Goal: Complete application form: Complete application form

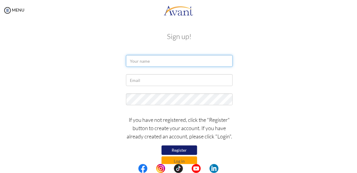
click at [196, 63] on input "text" at bounding box center [179, 61] width 107 height 12
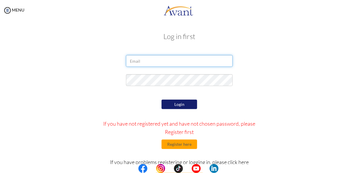
click at [188, 63] on input "email" at bounding box center [179, 61] width 107 height 12
type input "arfapo.yvonne@yahoo.com"
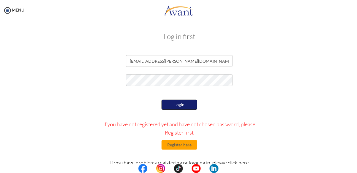
click at [184, 103] on button "Login" at bounding box center [180, 105] width 36 height 10
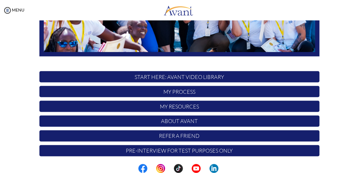
scroll to position [156, 0]
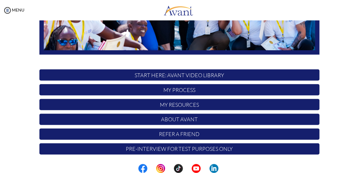
click at [274, 74] on p "START HERE: Avant Video Library" at bounding box center [179, 75] width 280 height 11
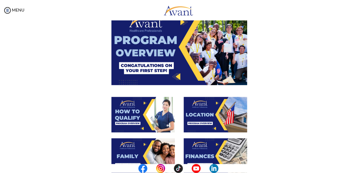
scroll to position [234, 0]
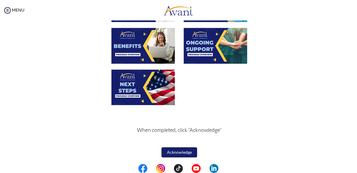
click at [191, 152] on button "Acknowledge" at bounding box center [180, 153] width 36 height 10
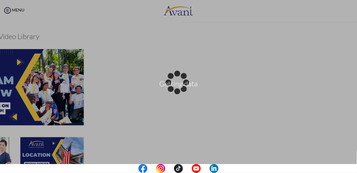
scroll to position [235, 0]
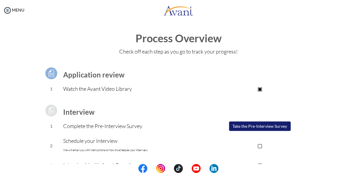
click at [276, 125] on button "Take the Pre-Interview Survey" at bounding box center [260, 126] width 62 height 9
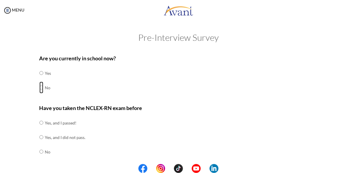
click at [39, 79] on input "radio" at bounding box center [41, 73] width 4 height 12
radio input "true"
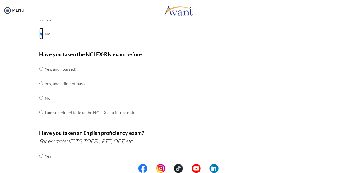
scroll to position [55, 0]
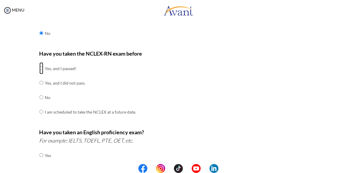
click at [41, 70] on input "radio" at bounding box center [41, 69] width 4 height 12
radio input "true"
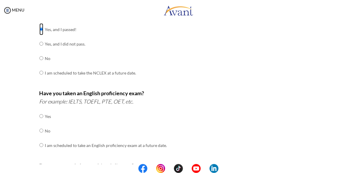
scroll to position [97, 0]
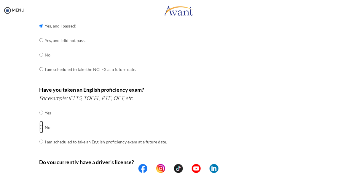
click at [42, 119] on input "radio" at bounding box center [41, 113] width 4 height 12
radio input "true"
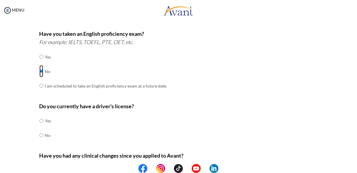
scroll to position [154, 0]
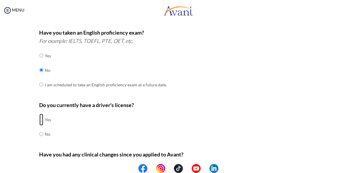
click at [41, 122] on input "radio" at bounding box center [41, 120] width 4 height 12
radio input "true"
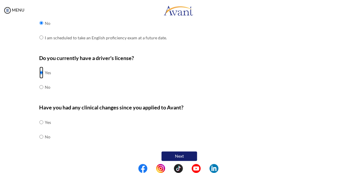
scroll to position [207, 0]
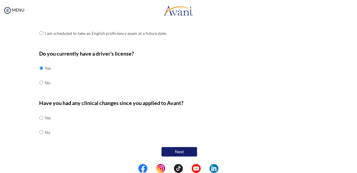
click at [35, 135] on div "Are you currently in school now? Yes No Have you taken the NCLEX-RN exam before…" at bounding box center [179, 1] width 289 height 313
click at [45, 133] on td at bounding box center [44, 133] width 2 height 15
click at [40, 124] on input "radio" at bounding box center [41, 118] width 4 height 12
radio input "true"
click at [181, 147] on center "Next" at bounding box center [179, 152] width 280 height 12
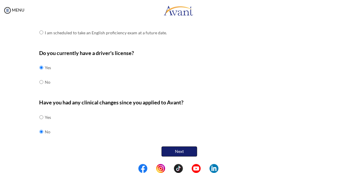
click at [183, 151] on button "Next" at bounding box center [180, 152] width 36 height 10
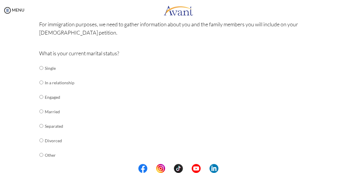
scroll to position [49, 0]
click at [42, 67] on input "radio" at bounding box center [41, 67] width 4 height 12
radio input "true"
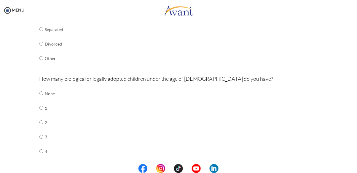
scroll to position [146, 0]
click at [42, 92] on input "radio" at bounding box center [41, 93] width 4 height 12
radio input "true"
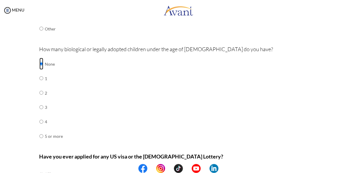
scroll to position [230, 0]
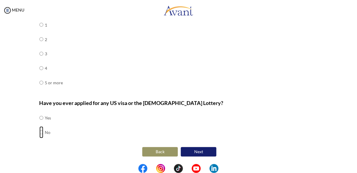
click at [43, 124] on input "radio" at bounding box center [41, 118] width 4 height 12
radio input "true"
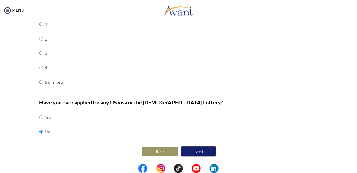
click at [201, 150] on button "Next" at bounding box center [199, 152] width 36 height 10
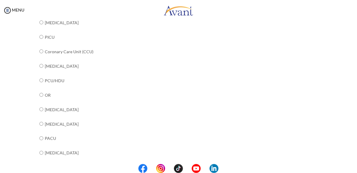
scroll to position [135, 0]
radio input "true"
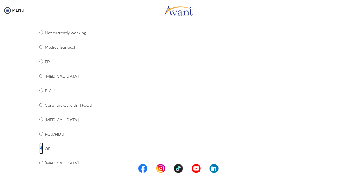
scroll to position [81, 0]
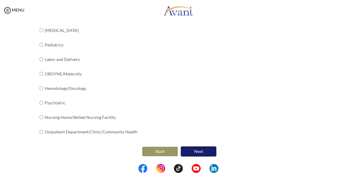
click at [207, 154] on button "Next" at bounding box center [199, 152] width 36 height 10
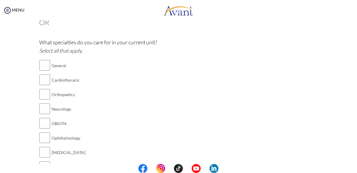
scroll to position [45, 0]
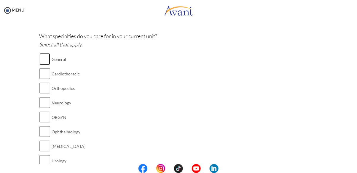
click at [44, 62] on input "checkbox" at bounding box center [44, 59] width 11 height 12
checkbox input "true"
click at [42, 91] on input "checkbox" at bounding box center [44, 88] width 11 height 12
checkbox input "true"
click at [40, 118] on input "checkbox" at bounding box center [44, 117] width 11 height 12
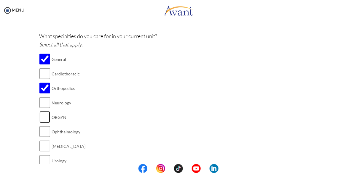
checkbox input "true"
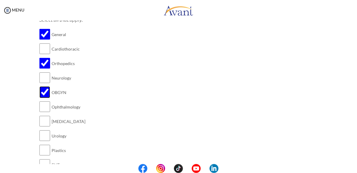
scroll to position [70, 0]
click at [43, 109] on input "checkbox" at bounding box center [44, 107] width 11 height 12
checkbox input "true"
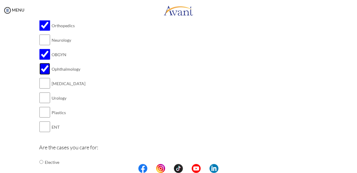
scroll to position [109, 0]
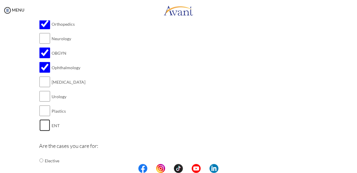
click at [41, 129] on input "checkbox" at bounding box center [44, 126] width 11 height 12
checkbox input "true"
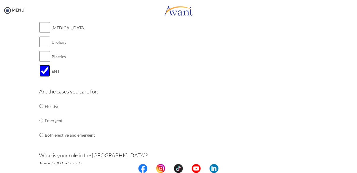
scroll to position [165, 0]
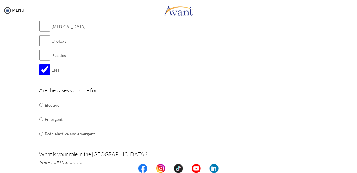
click at [41, 111] on input "radio" at bounding box center [41, 105] width 4 height 12
radio input "true"
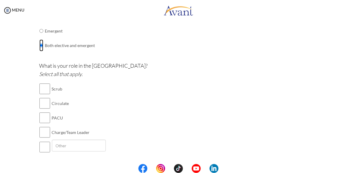
scroll to position [254, 0]
click at [46, 90] on input "checkbox" at bounding box center [44, 89] width 11 height 12
checkbox input "true"
click at [45, 109] on input "checkbox" at bounding box center [44, 104] width 11 height 12
checkbox input "true"
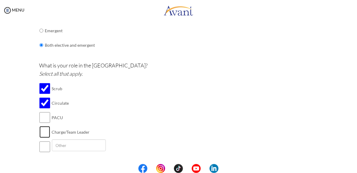
click at [46, 134] on input "checkbox" at bounding box center [44, 133] width 11 height 12
checkbox input "true"
click at [45, 152] on input "checkbox" at bounding box center [44, 147] width 11 height 12
checkbox input "true"
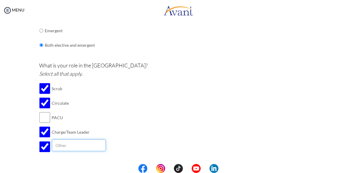
click at [70, 152] on input "text" at bounding box center [79, 146] width 54 height 12
type input "f"
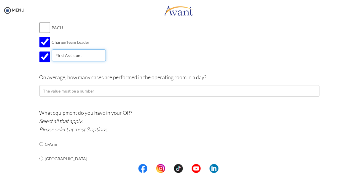
scroll to position [346, 0]
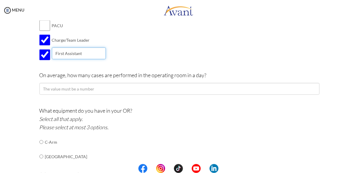
type input "First Assistant"
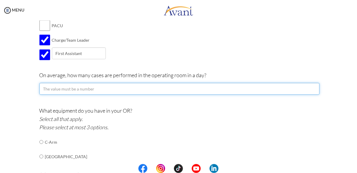
click at [199, 86] on input "number" at bounding box center [179, 89] width 280 height 12
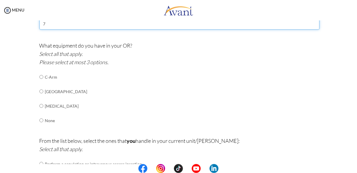
scroll to position [437, 0]
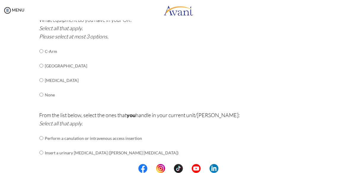
type input "7"
click at [39, 57] on input "radio" at bounding box center [41, 51] width 4 height 12
radio input "true"
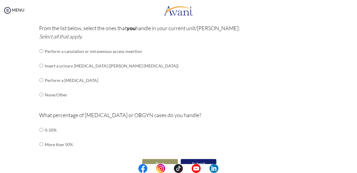
scroll to position [526, 0]
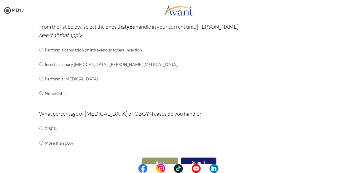
click at [43, 53] on input "radio" at bounding box center [41, 50] width 4 height 12
radio input "true"
click at [41, 56] on input "radio" at bounding box center [41, 50] width 4 height 12
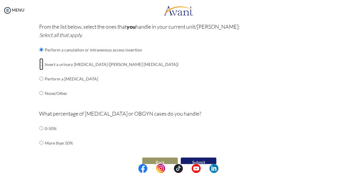
radio input "true"
click at [41, 56] on input "radio" at bounding box center [41, 50] width 4 height 12
radio input "true"
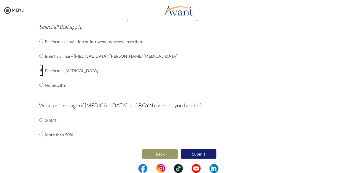
scroll to position [539, 0]
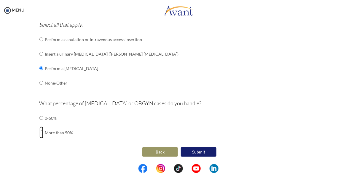
click at [39, 124] on input "radio" at bounding box center [41, 118] width 4 height 12
radio input "true"
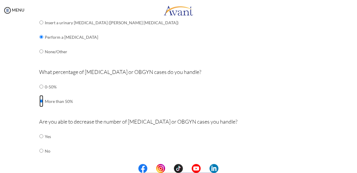
scroll to position [590, 0]
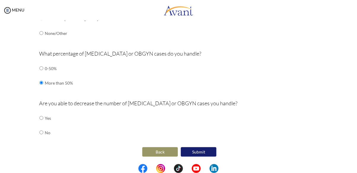
click at [42, 124] on input "radio" at bounding box center [41, 118] width 4 height 12
radio input "true"
click at [202, 151] on button "Submit" at bounding box center [199, 152] width 36 height 10
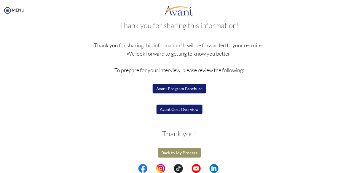
scroll to position [36, 0]
click at [197, 90] on button "Avant Program Brochure" at bounding box center [179, 89] width 54 height 10
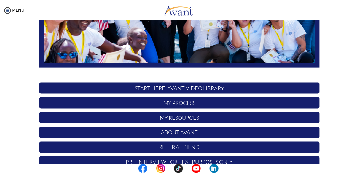
scroll to position [156, 0]
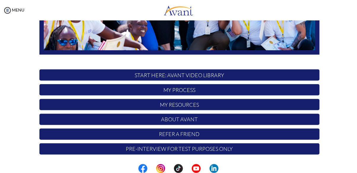
click at [264, 92] on p "My Process" at bounding box center [179, 89] width 280 height 11
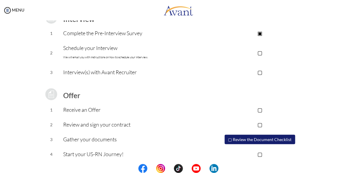
scroll to position [96, 0]
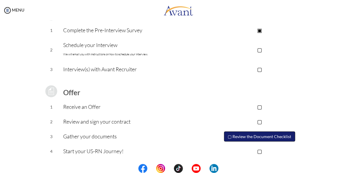
click at [265, 135] on button "▢ Review the Document Checklist" at bounding box center [259, 137] width 71 height 10
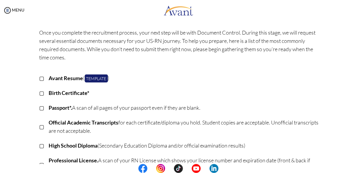
scroll to position [24, 0]
click at [98, 76] on link "Template" at bounding box center [96, 78] width 23 height 8
click at [99, 80] on link "Template" at bounding box center [96, 78] width 23 height 8
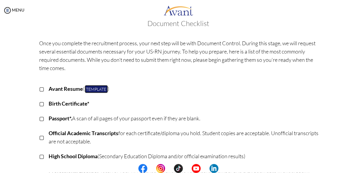
scroll to position [0, 0]
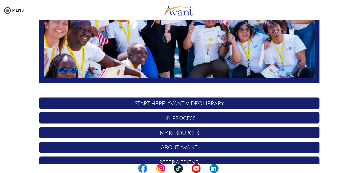
scroll to position [156, 0]
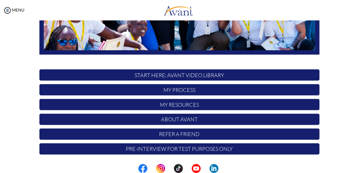
click at [57, 94] on p "My Process" at bounding box center [179, 89] width 280 height 11
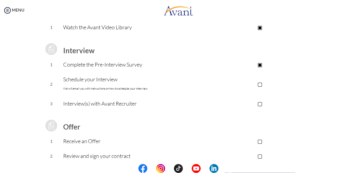
scroll to position [0, 0]
